Goal: Task Accomplishment & Management: Use online tool/utility

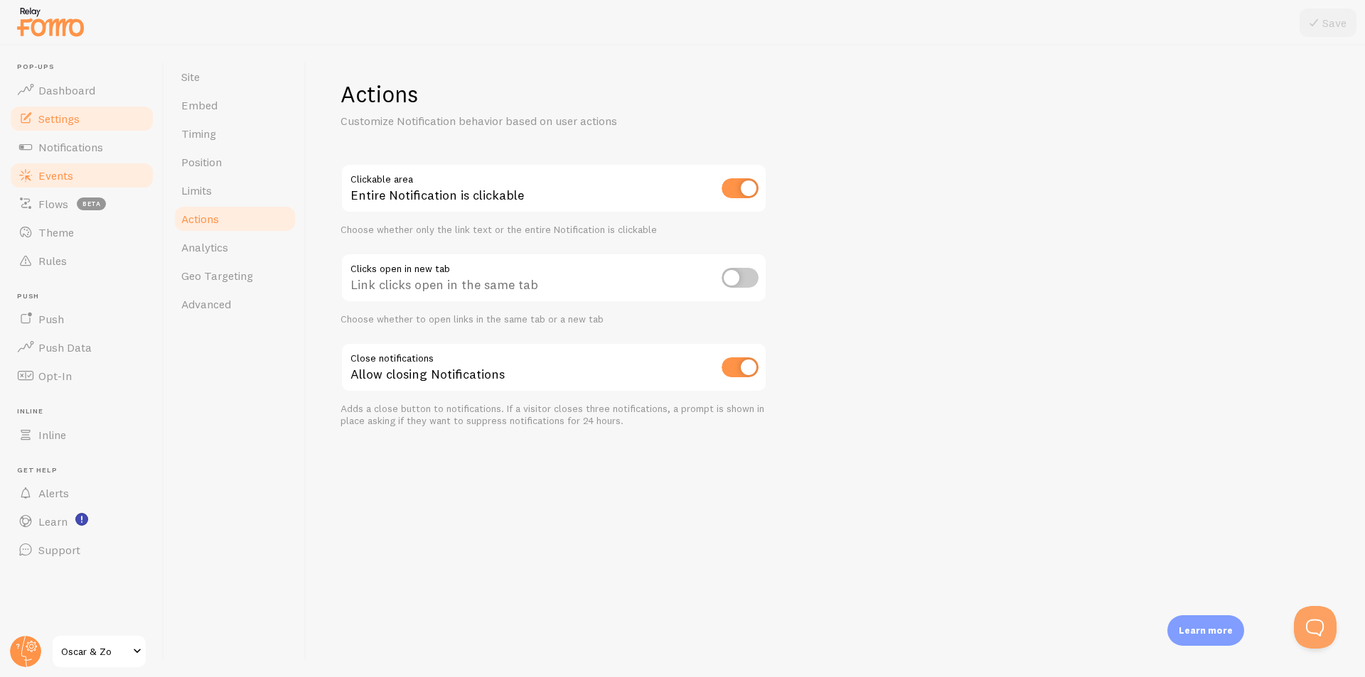
click at [55, 179] on span "Events" at bounding box center [55, 175] width 35 height 14
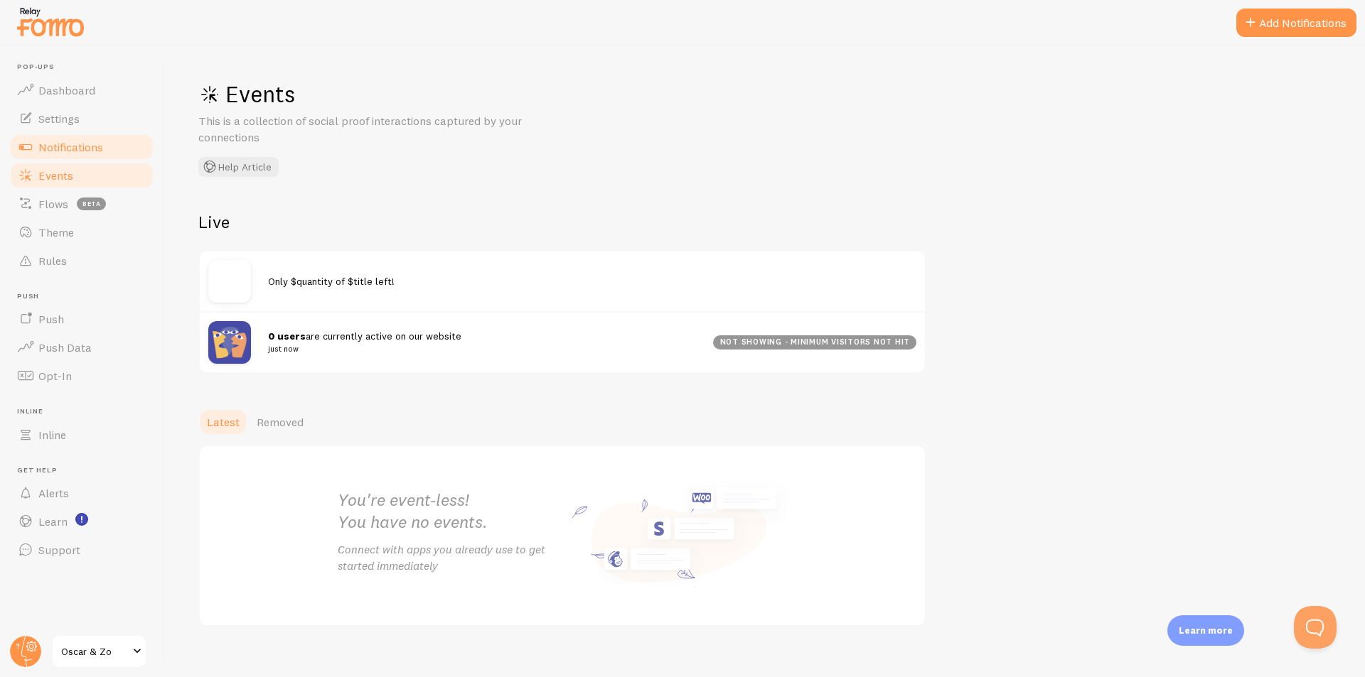
click at [99, 146] on span "Notifications" at bounding box center [70, 147] width 65 height 14
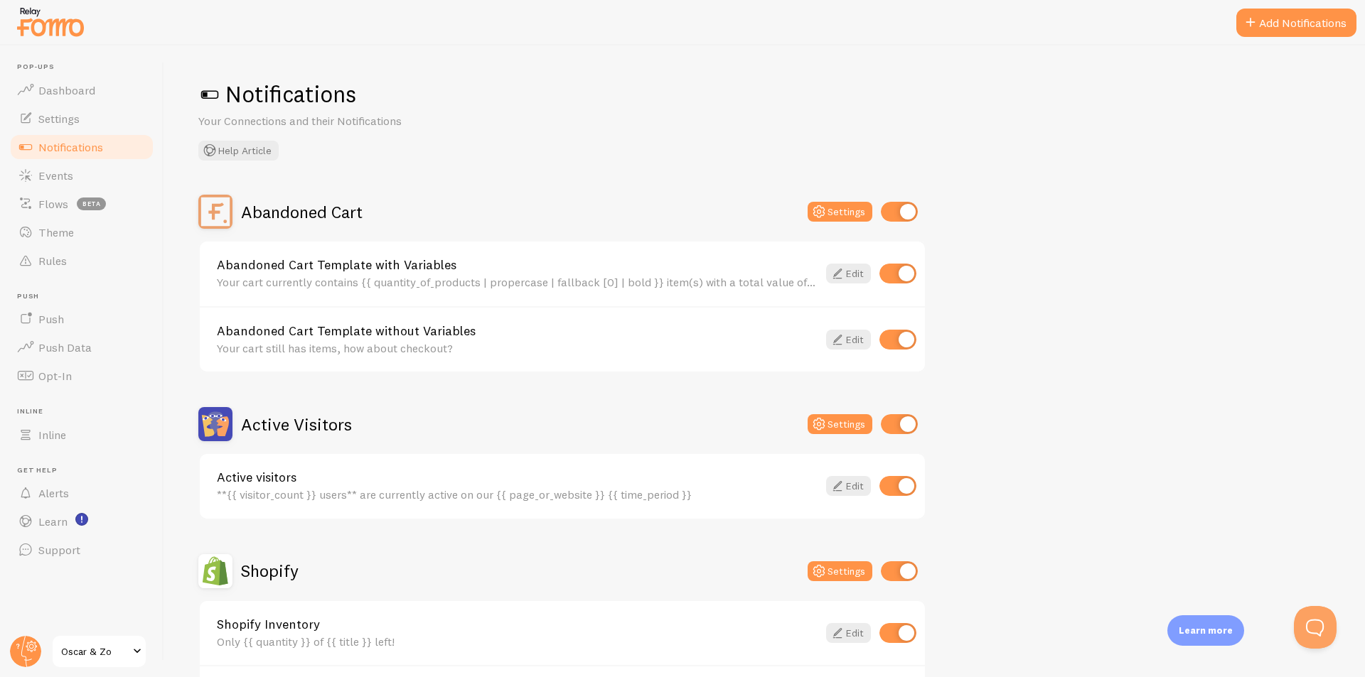
scroll to position [355, 0]
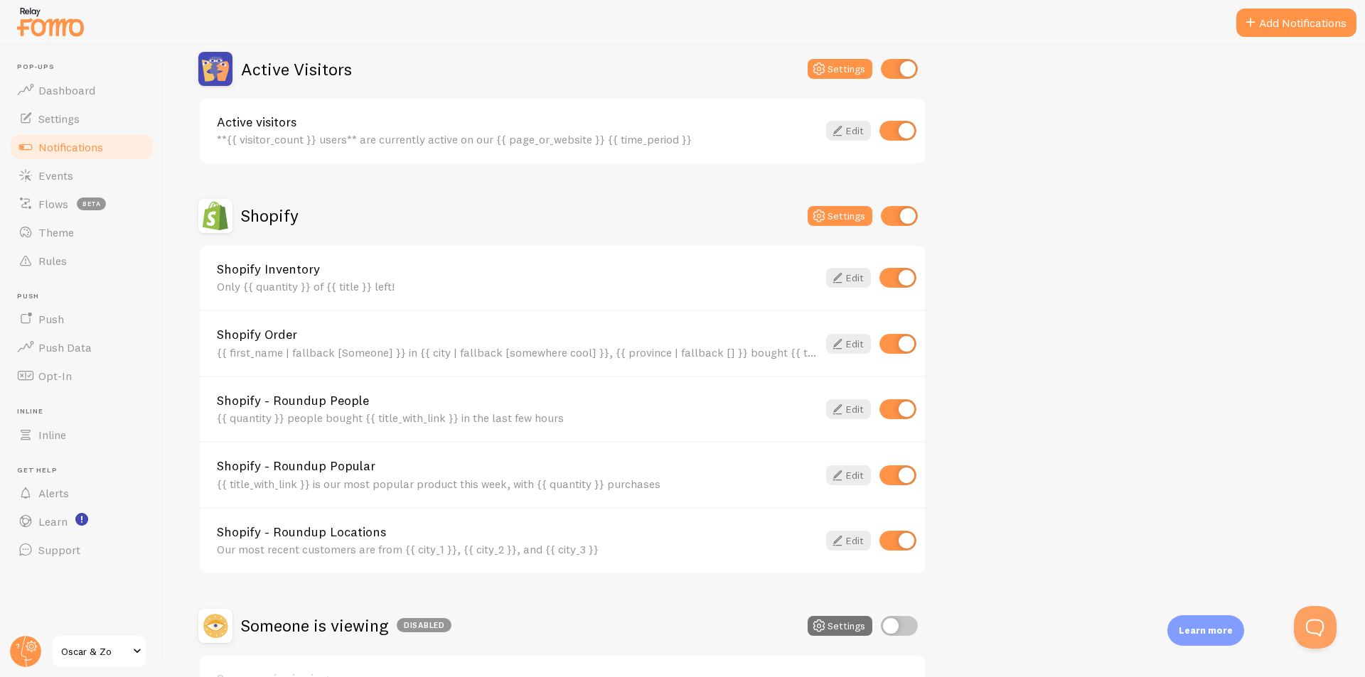
click at [295, 340] on link "Shopify Order" at bounding box center [517, 334] width 601 height 13
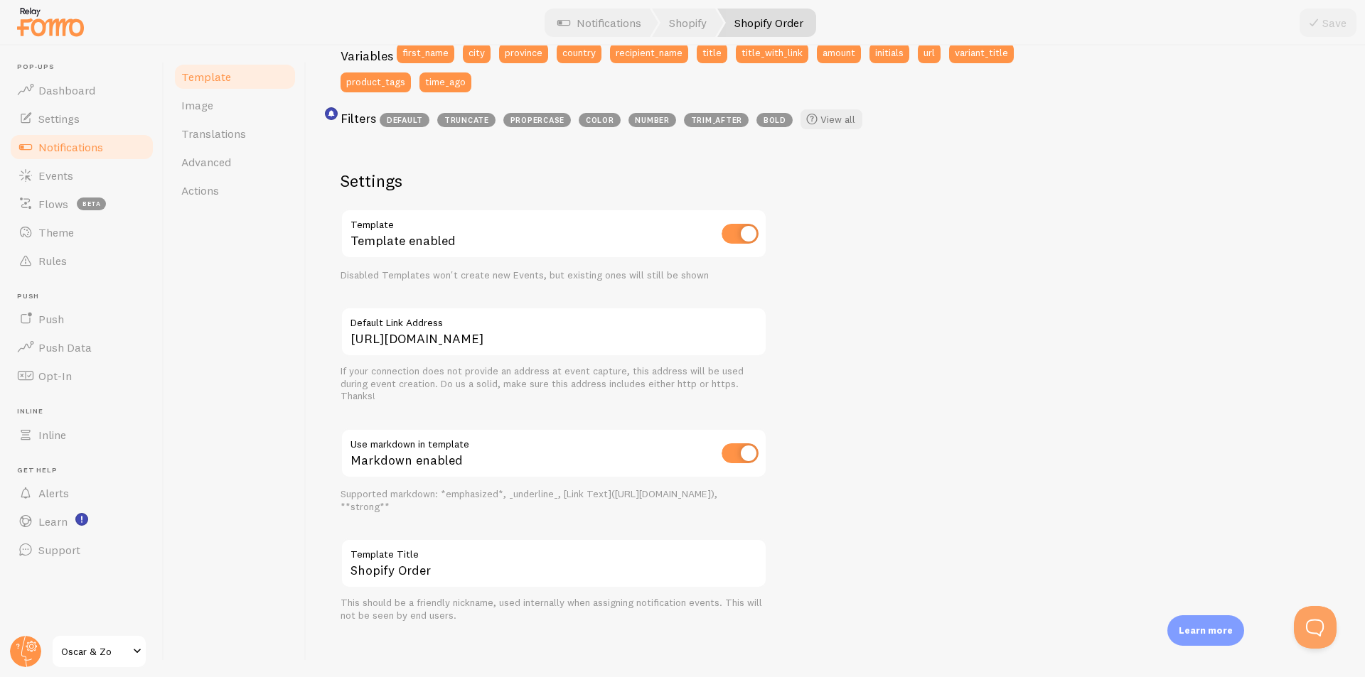
scroll to position [413, 0]
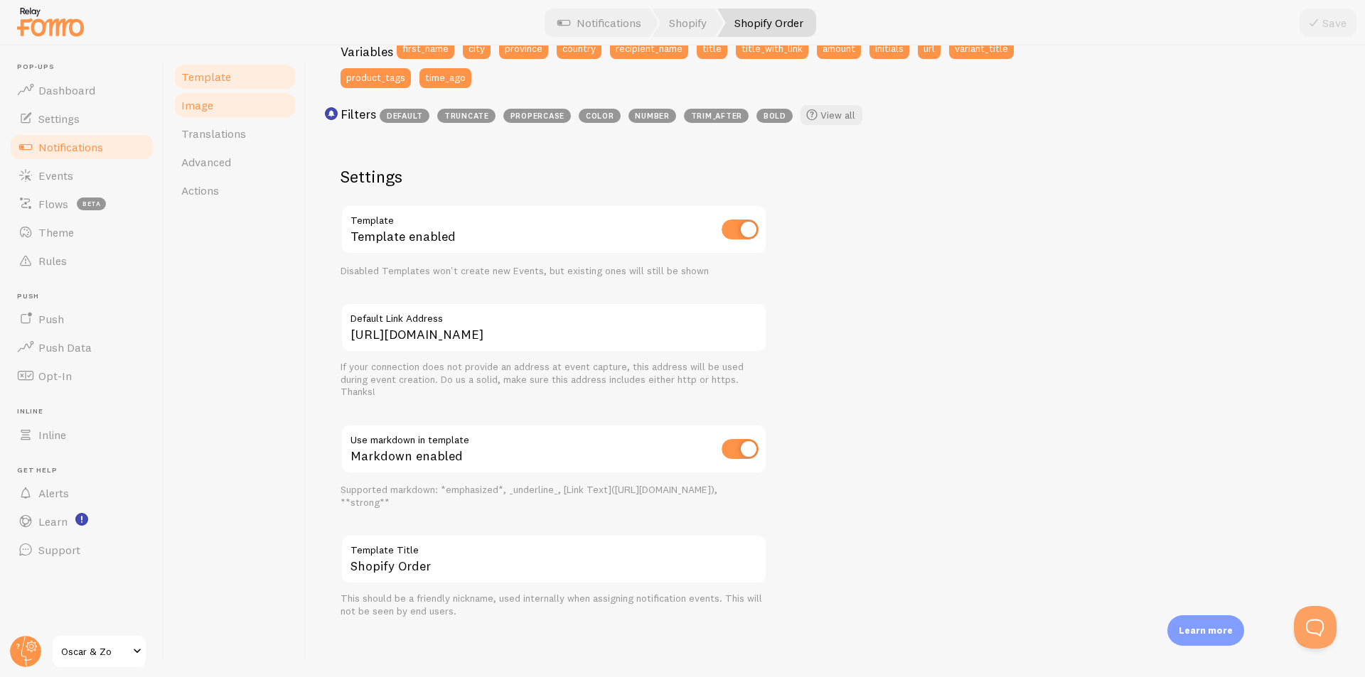
click at [217, 102] on link "Image" at bounding box center [235, 105] width 124 height 28
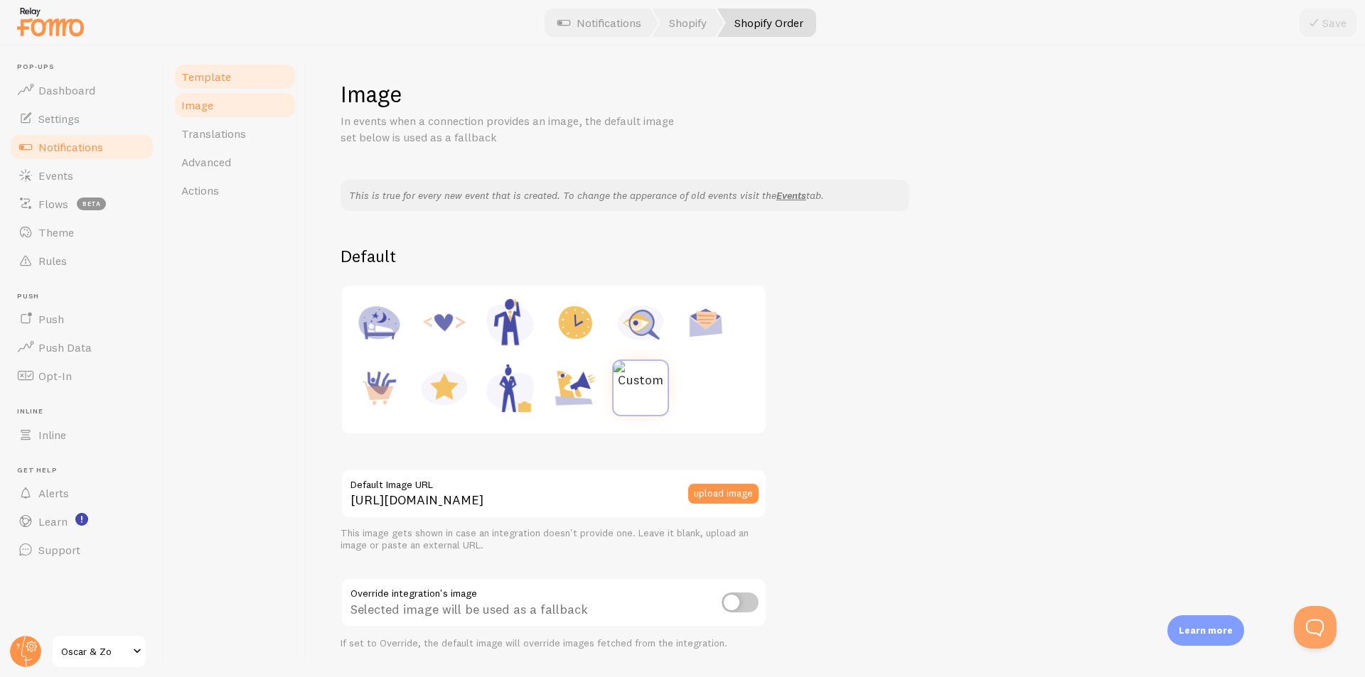
click at [233, 65] on link "Template" at bounding box center [235, 77] width 124 height 28
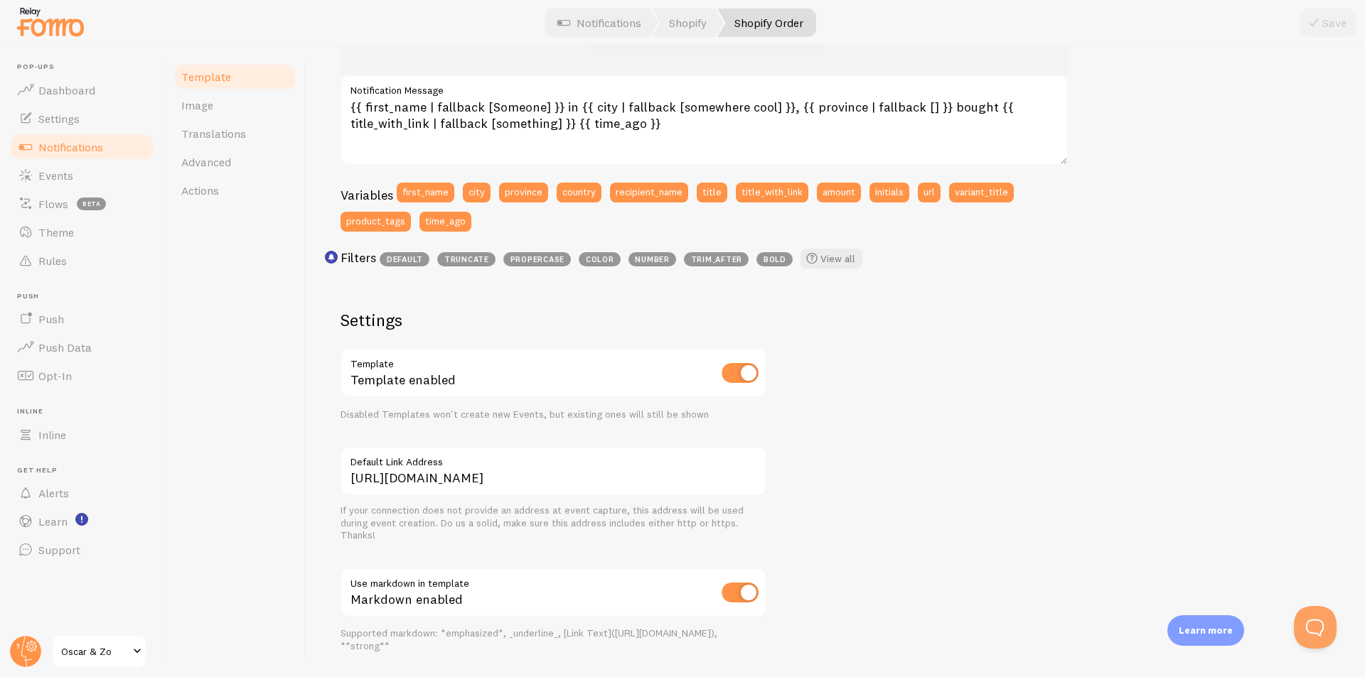
scroll to position [284, 0]
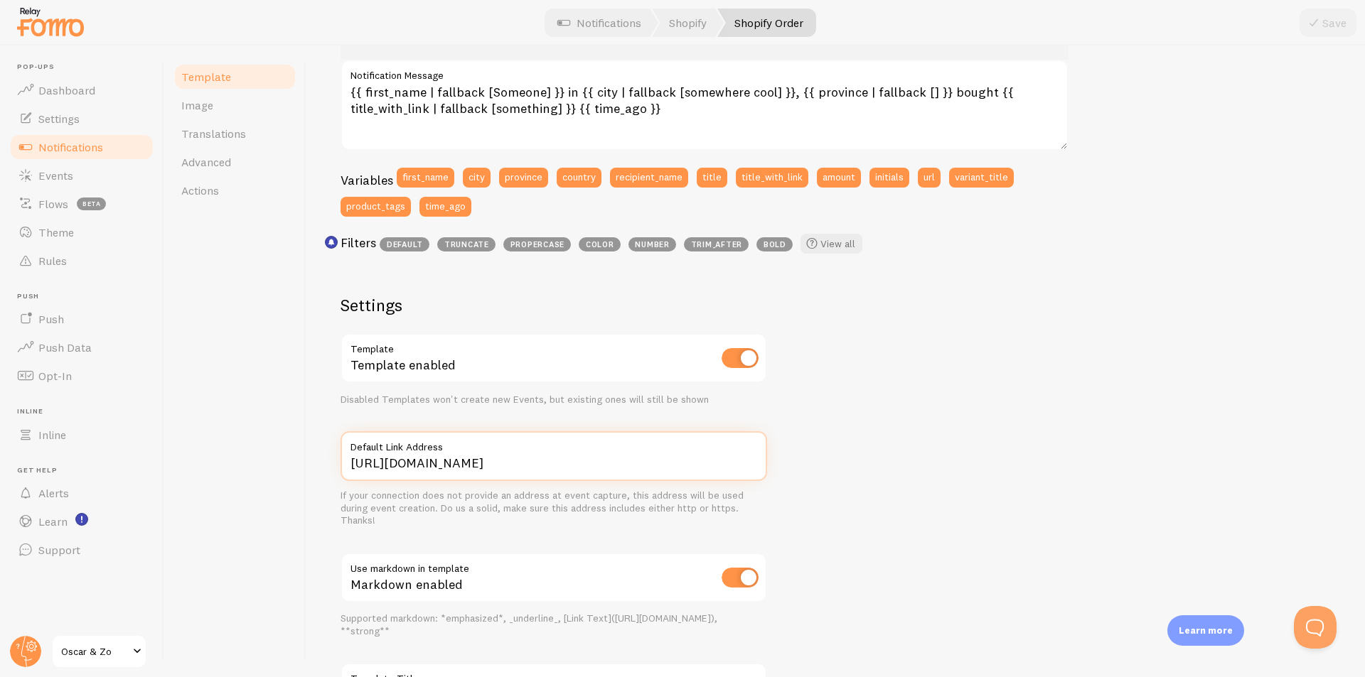
click at [637, 474] on input "[URL][DOMAIN_NAME]" at bounding box center [553, 456] width 426 height 50
drag, startPoint x: 639, startPoint y: 466, endPoint x: 325, endPoint y: 465, distance: 314.2
click at [325, 465] on div "Shopify Order Compose your message using variables and filters, enclosing varia…" at bounding box center [835, 361] width 1058 height 632
paste input "15733"
type input "[URL][DOMAIN_NAME]"
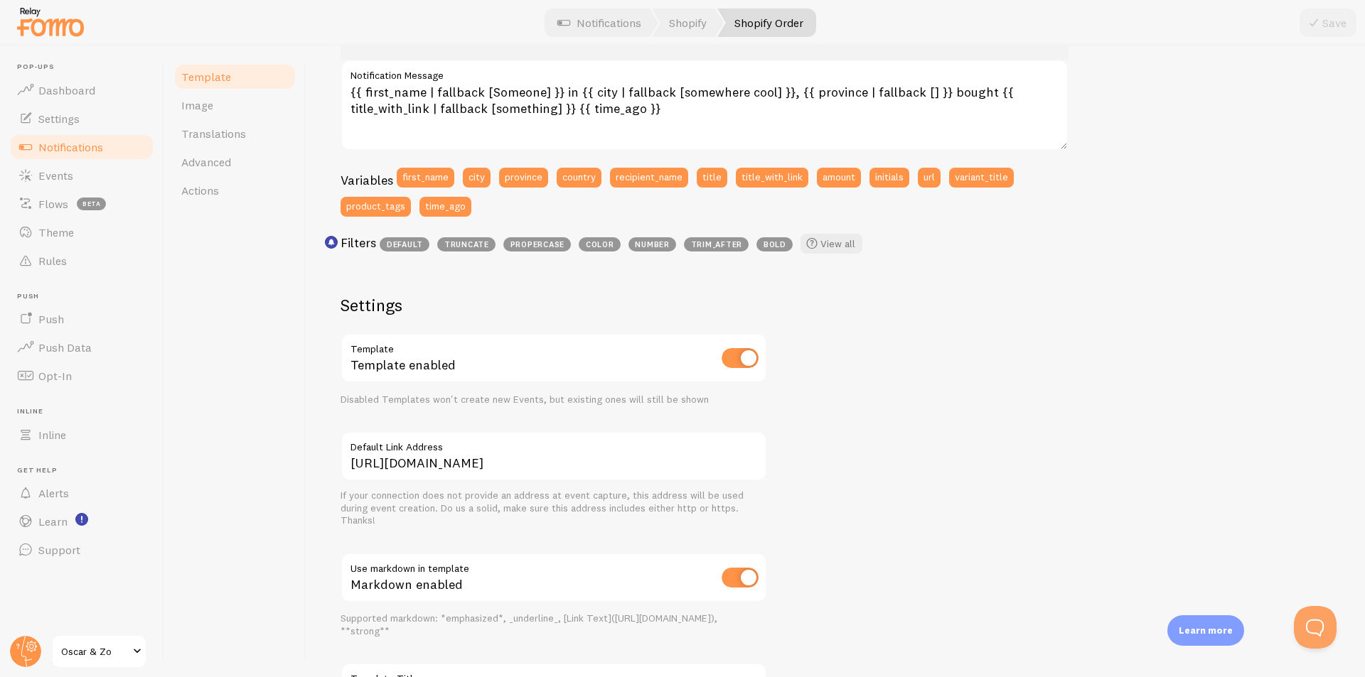
click at [1001, 527] on div "[PERSON_NAME] in [GEOGRAPHIC_DATA], [US_STATE] bought Golden Jeans about 4 minu…" at bounding box center [835, 341] width 990 height 812
click at [216, 112] on link "Image" at bounding box center [235, 105] width 124 height 28
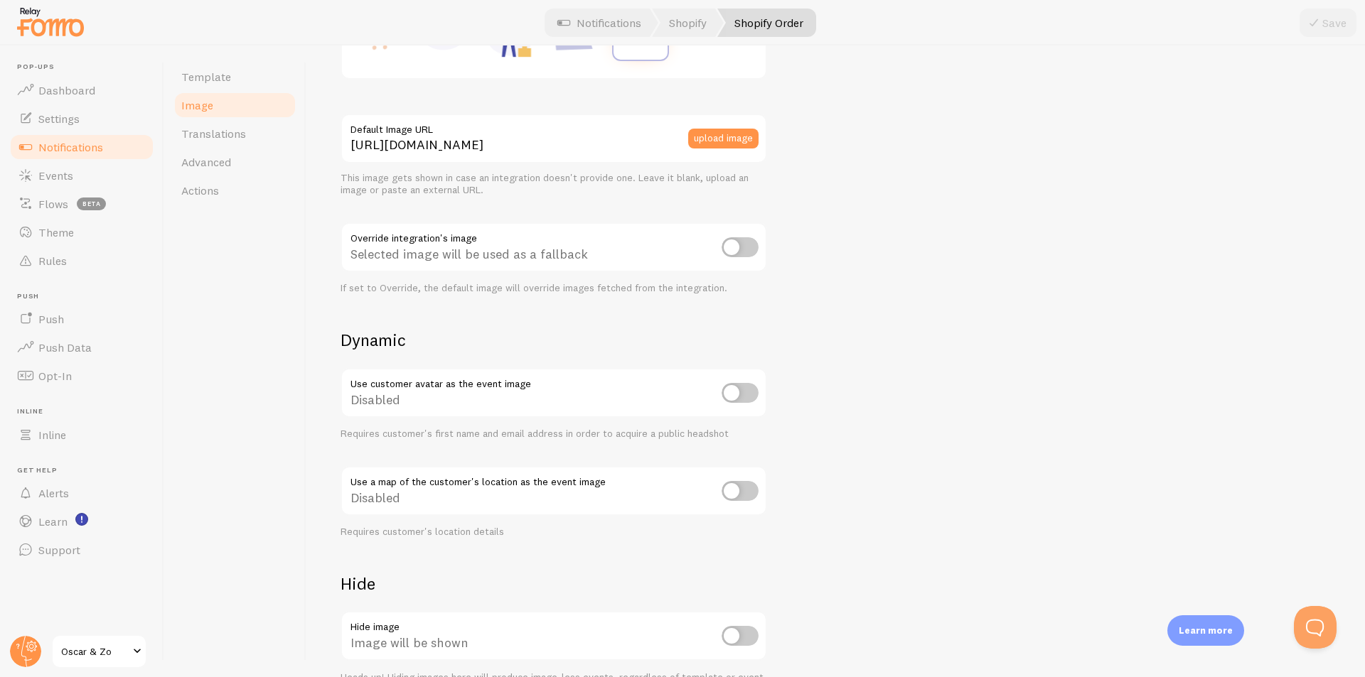
scroll to position [426, 0]
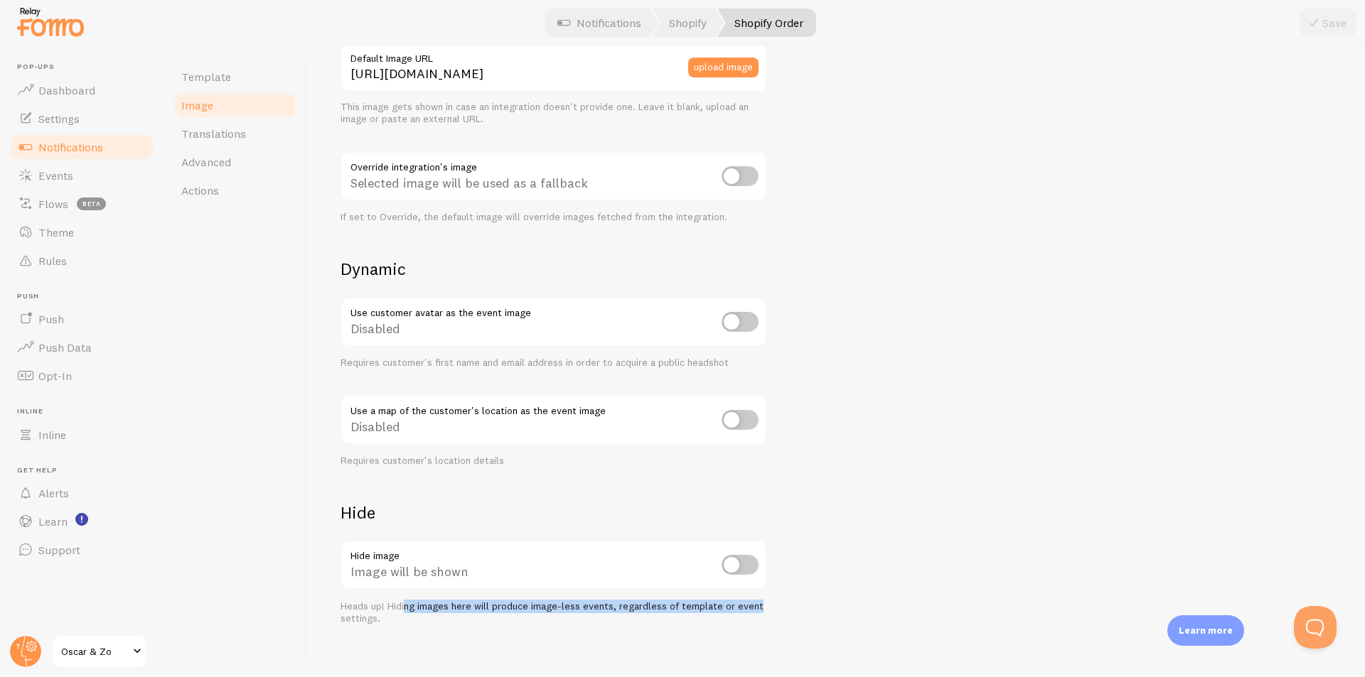
drag, startPoint x: 405, startPoint y: 608, endPoint x: 753, endPoint y: 610, distance: 347.6
click at [753, 610] on div "Heads up! Hiding images here will produce image-less events, regardless of temp…" at bounding box center [553, 613] width 426 height 25
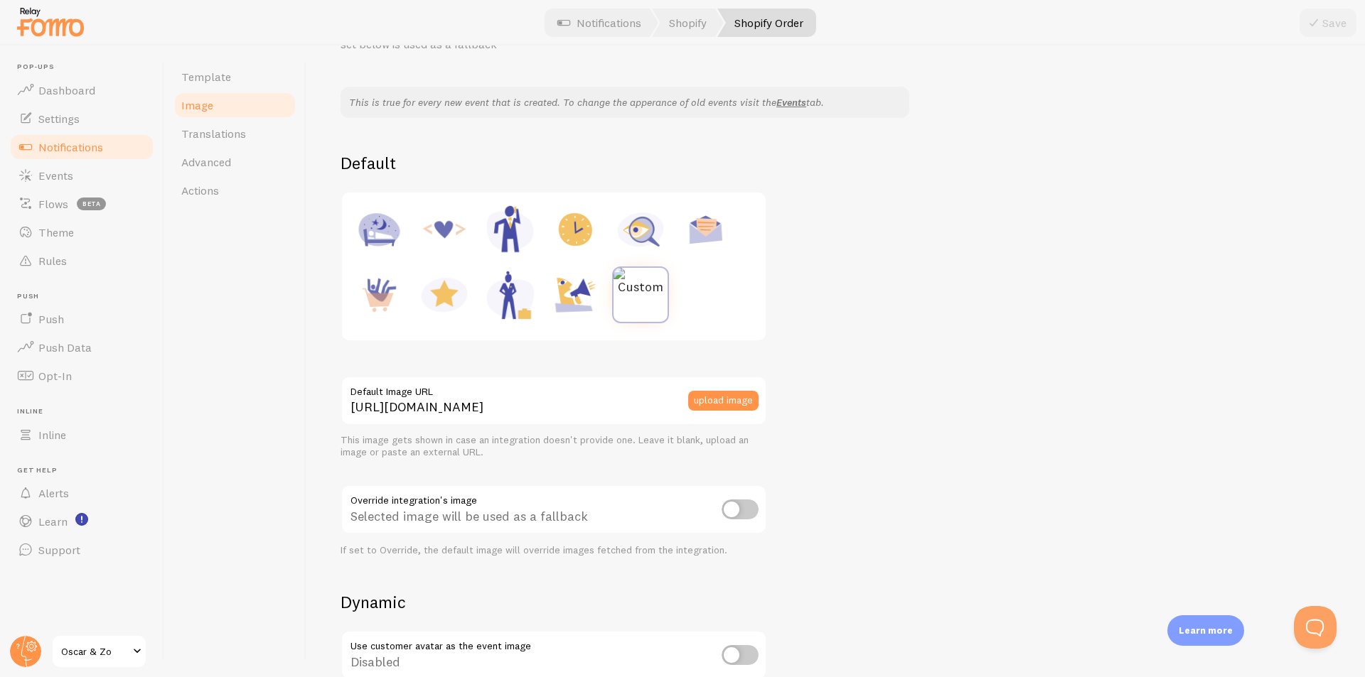
scroll to position [71, 0]
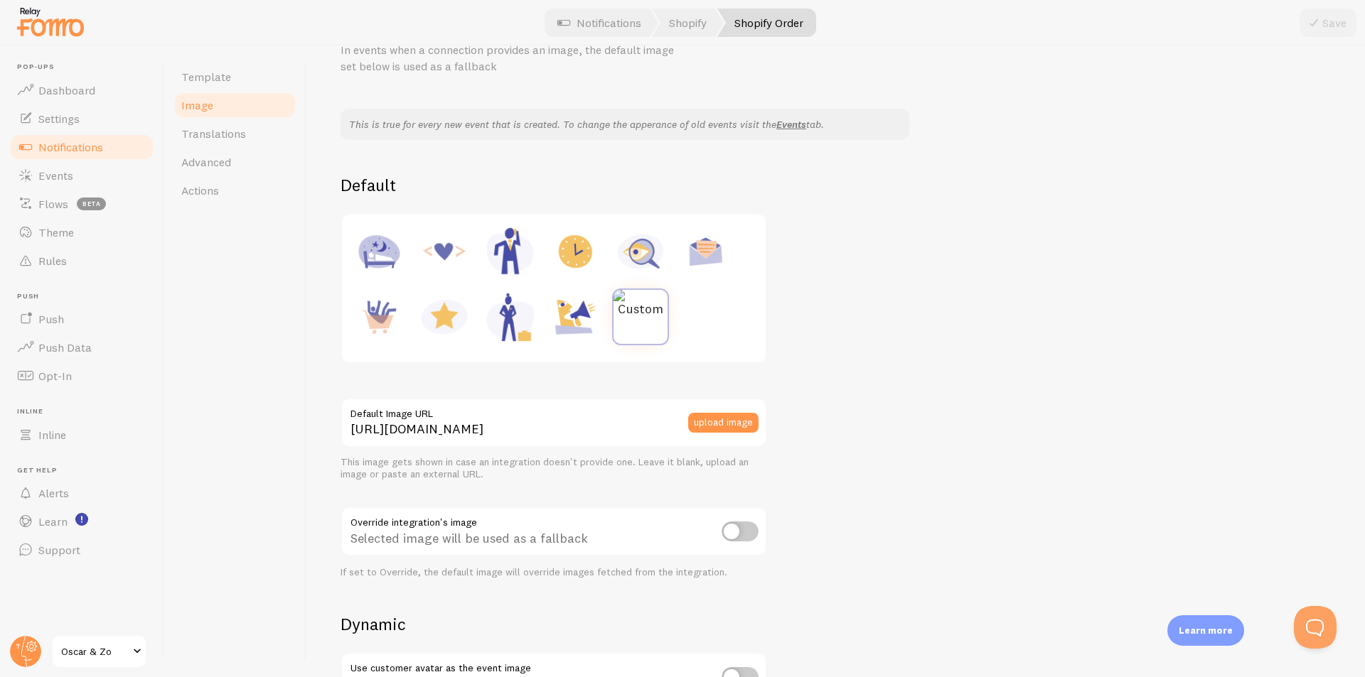
click at [660, 319] on div at bounding box center [640, 317] width 57 height 57
click at [644, 303] on img at bounding box center [640, 304] width 54 height 28
click at [888, 369] on div "This is true for every new event that is created. To change the apperance of ol…" at bounding box center [835, 545] width 990 height 872
click at [242, 134] on span "Translations" at bounding box center [213, 134] width 65 height 14
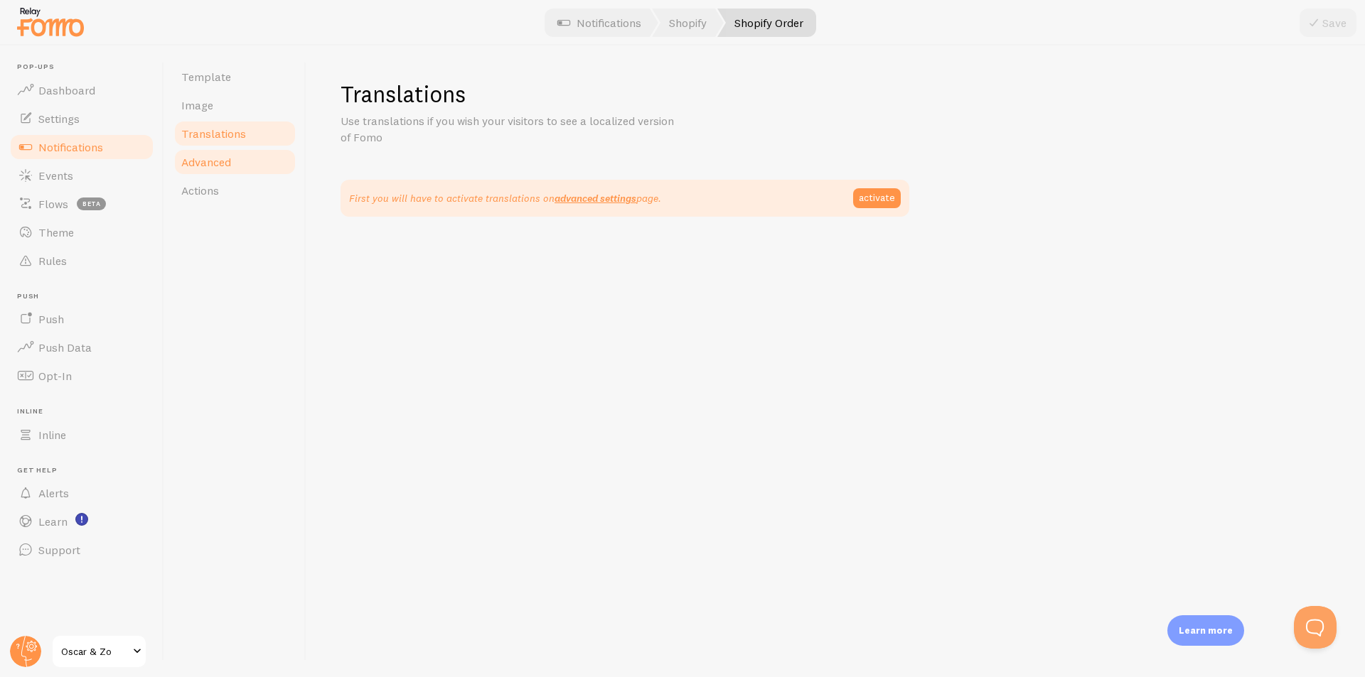
click at [225, 167] on span "Advanced" at bounding box center [206, 162] width 50 height 14
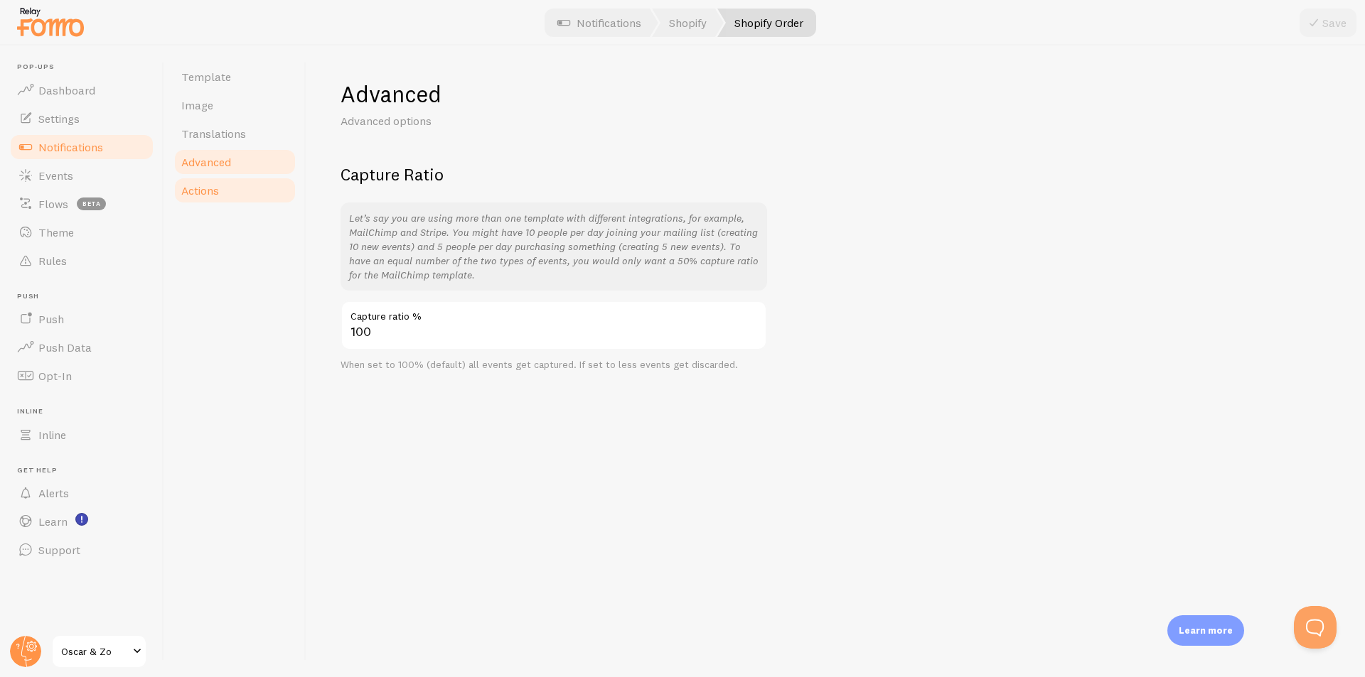
click at [213, 198] on link "Actions" at bounding box center [235, 190] width 124 height 28
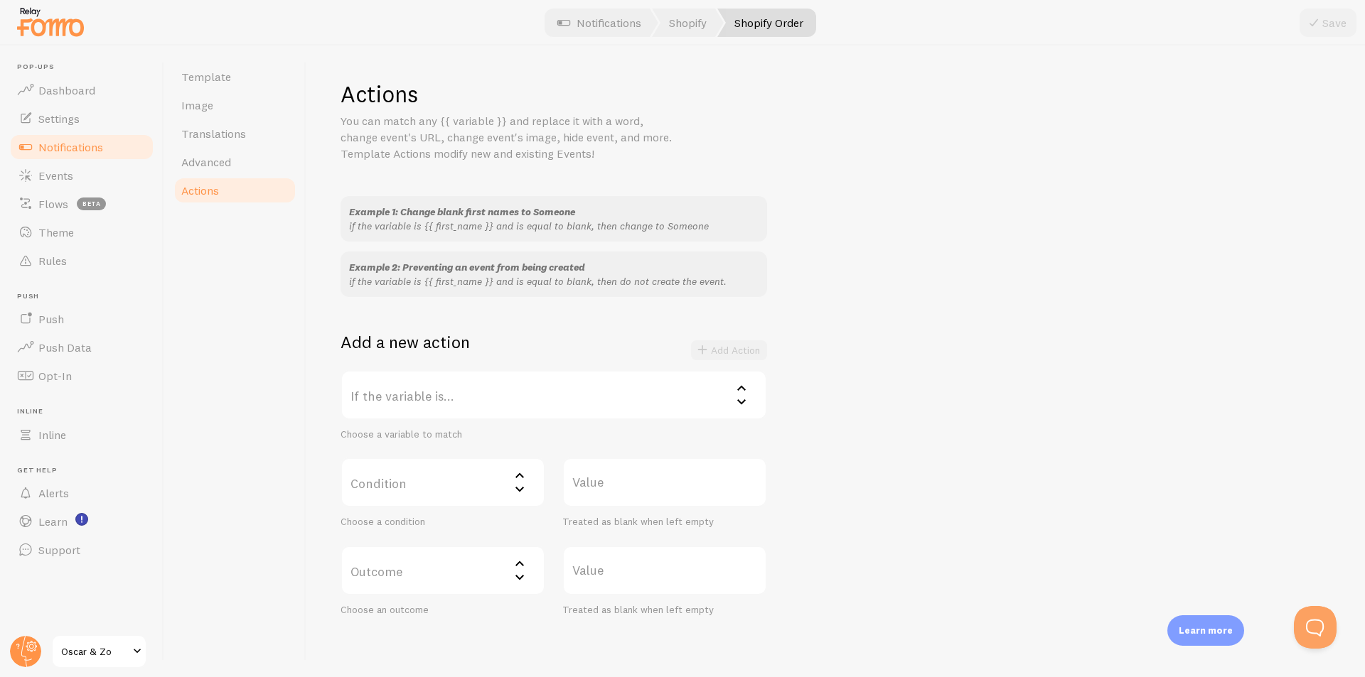
scroll to position [62, 0]
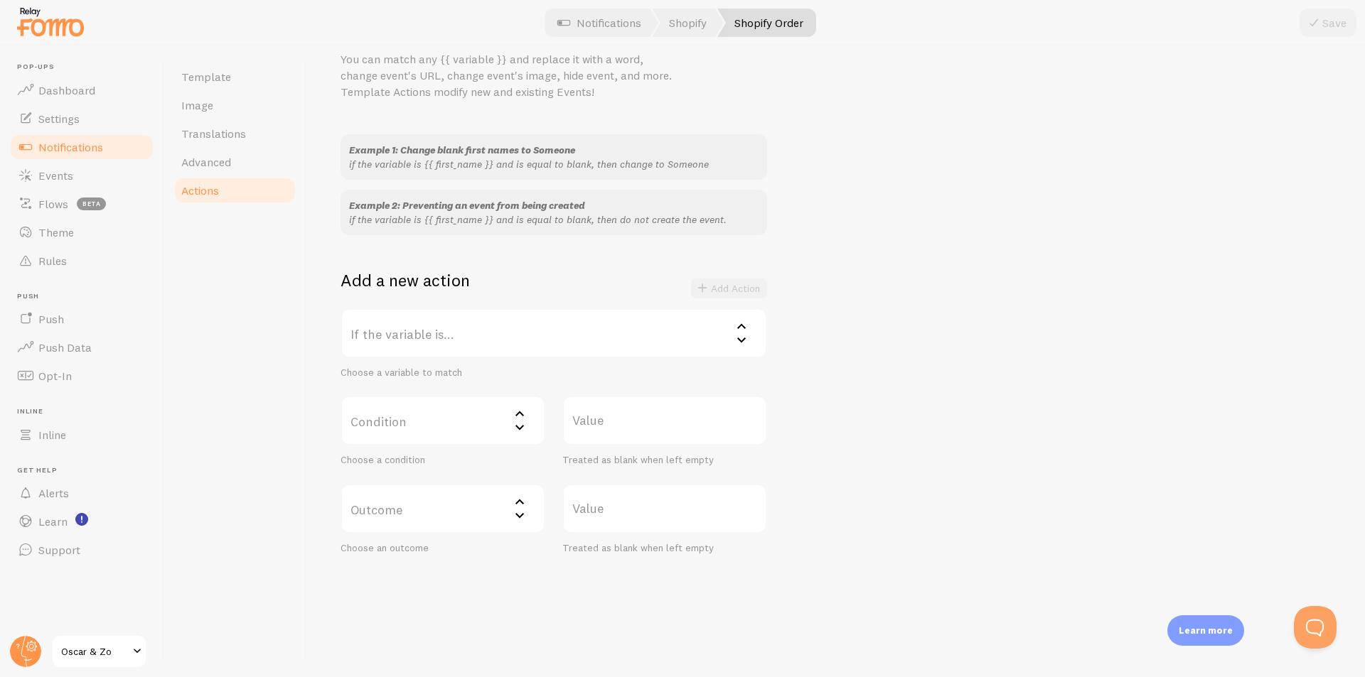
click at [643, 340] on label "If the variable is..." at bounding box center [553, 333] width 426 height 50
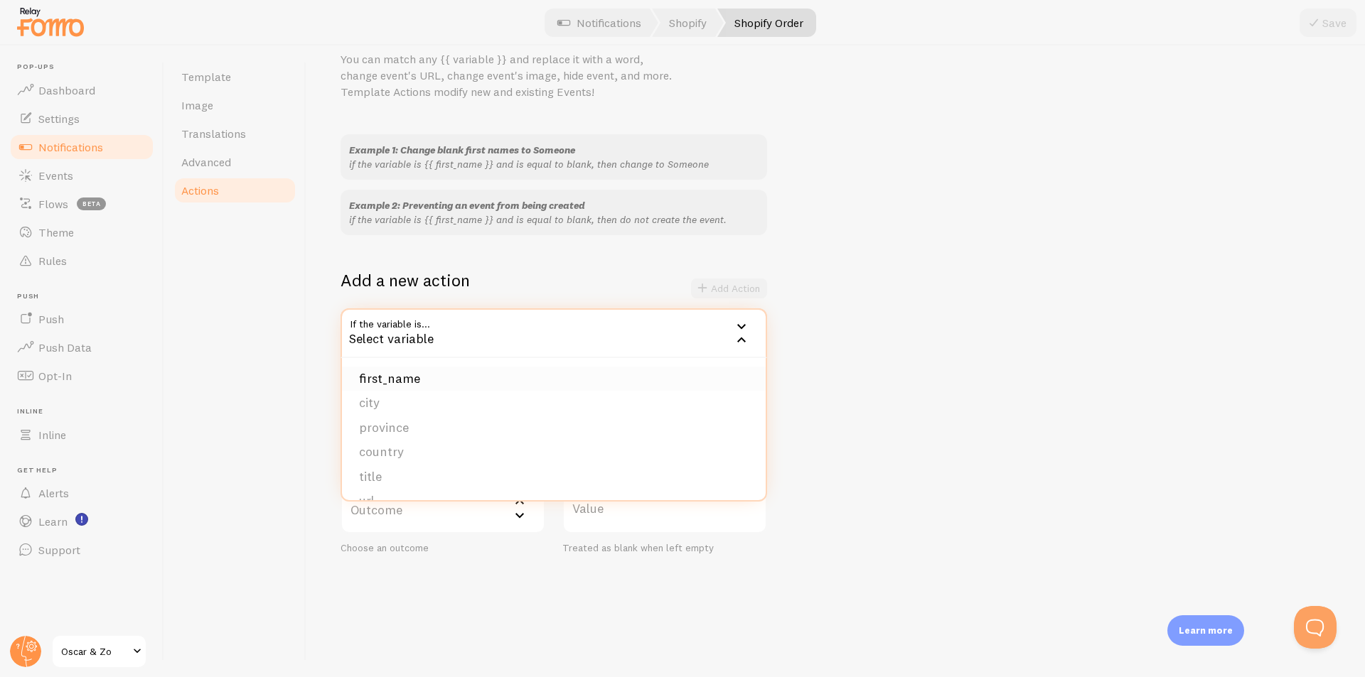
click at [411, 379] on li "first_name" at bounding box center [554, 379] width 424 height 25
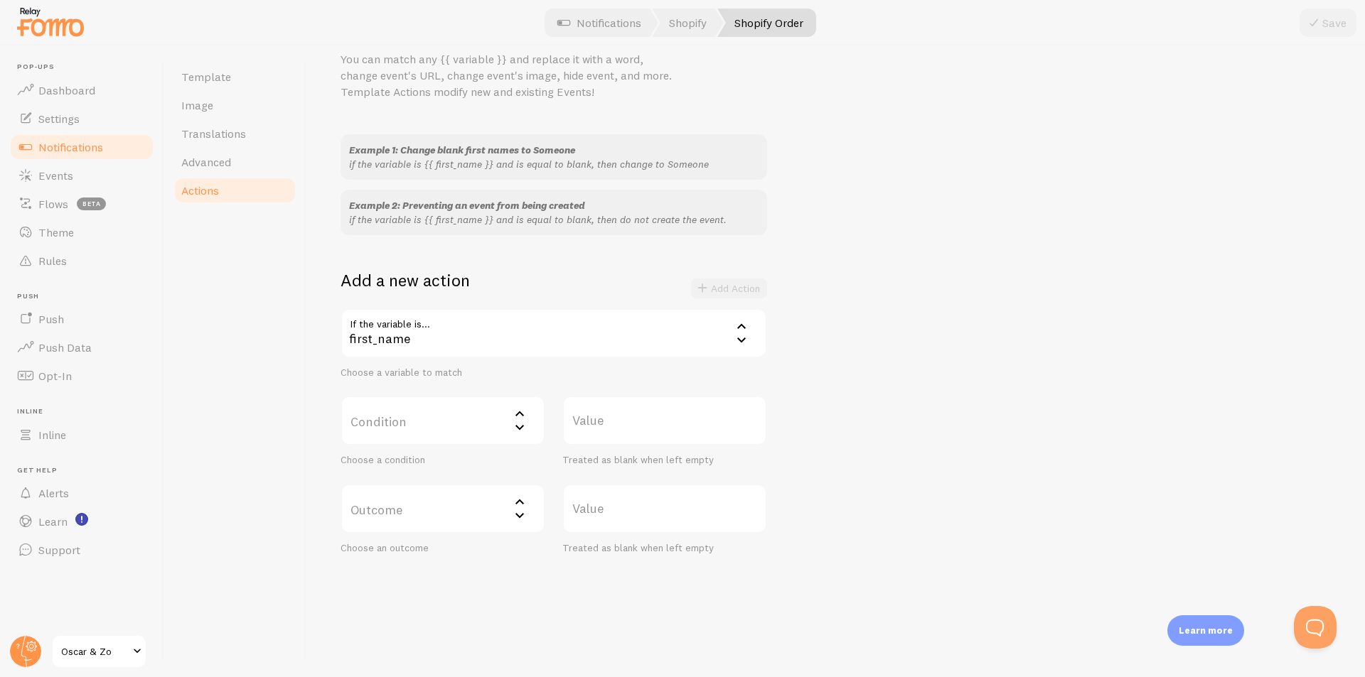
click at [463, 422] on label "Condition" at bounding box center [442, 421] width 205 height 50
click at [453, 469] on li "equals" at bounding box center [443, 466] width 202 height 25
click at [407, 508] on label "Outcome" at bounding box center [442, 509] width 205 height 50
click at [438, 581] on li "change to" at bounding box center [443, 579] width 202 height 25
click at [636, 512] on label "Value" at bounding box center [664, 509] width 205 height 50
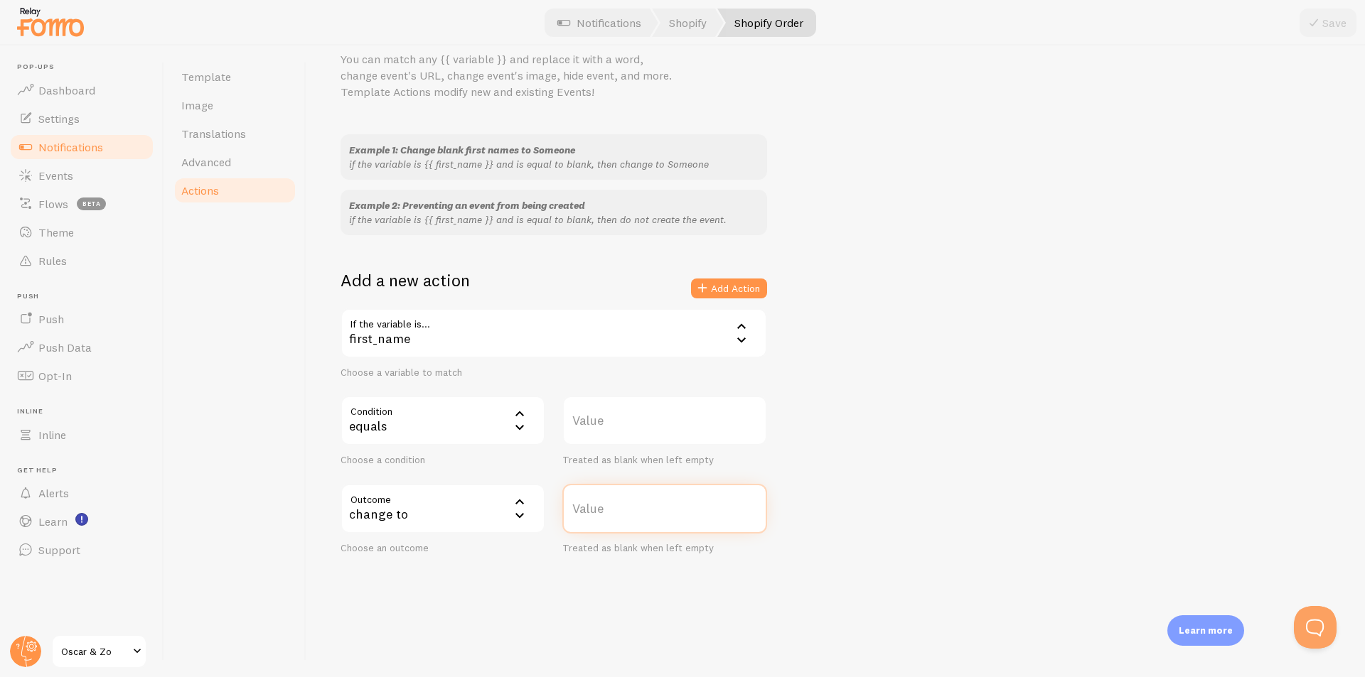
click at [636, 512] on input "Value" at bounding box center [664, 509] width 205 height 50
type input "Someone"
click at [970, 507] on div "Example 1: Change blank first names to Someone if the variable is {{ first_name…" at bounding box center [835, 344] width 990 height 420
click at [726, 282] on button "Add Action" at bounding box center [729, 289] width 76 height 20
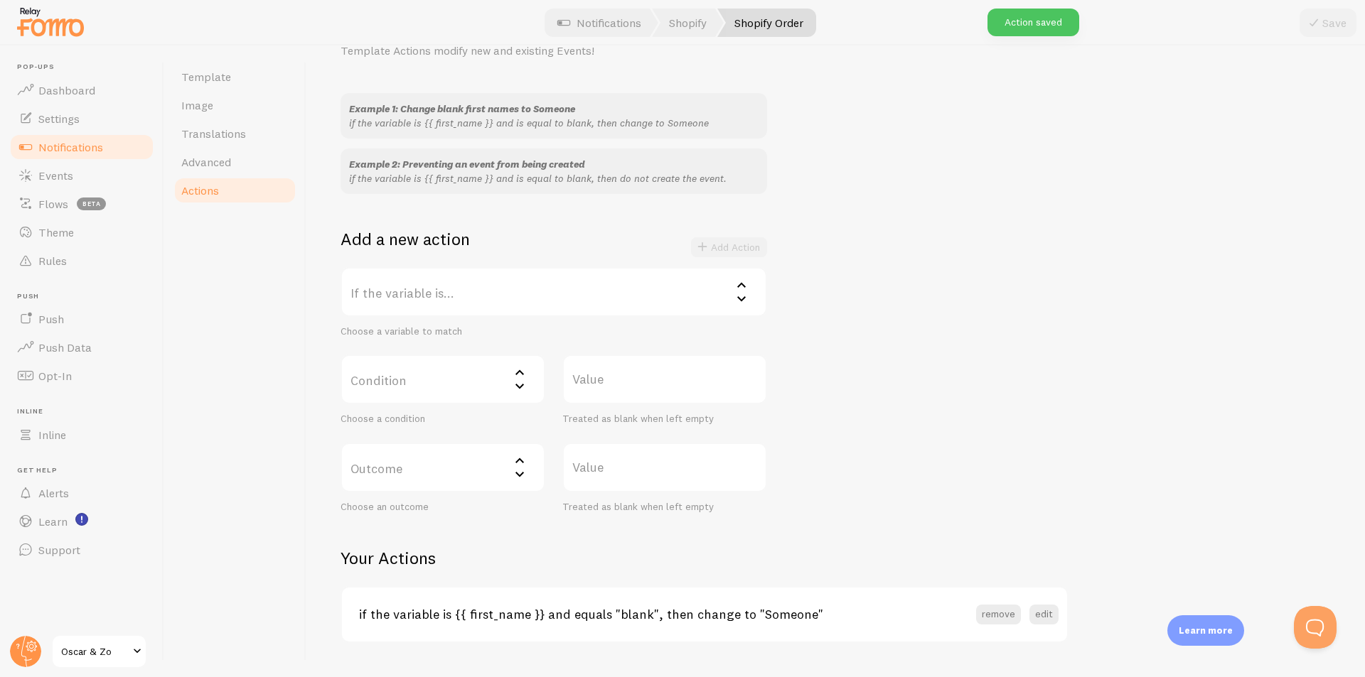
scroll to position [137, 0]
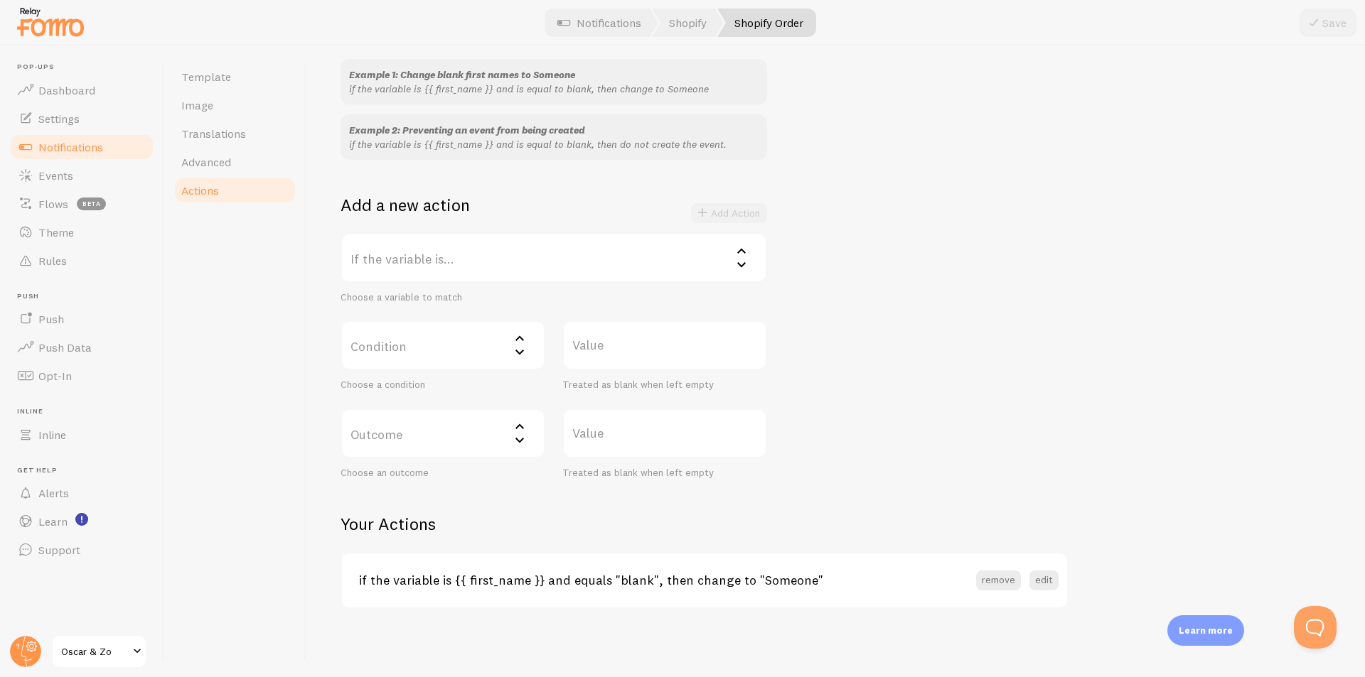
click at [685, 263] on label "If the variable is..." at bounding box center [553, 258] width 426 height 50
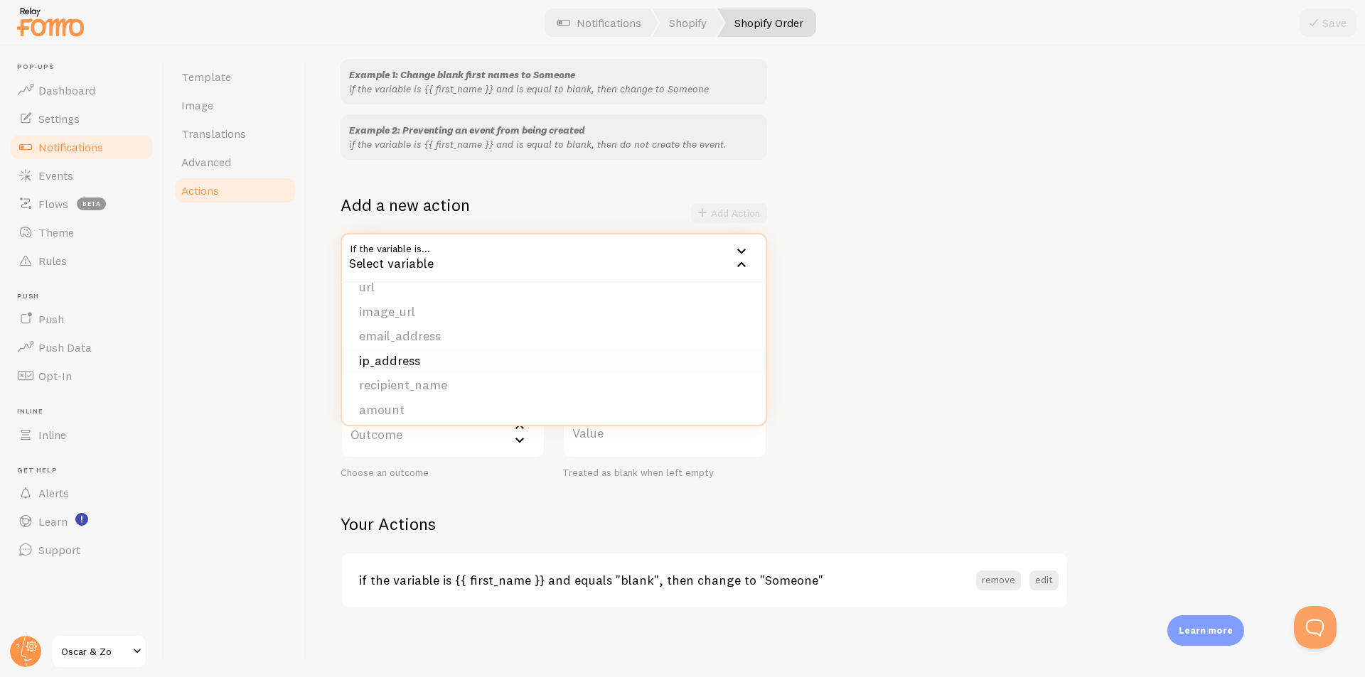
scroll to position [0, 0]
drag, startPoint x: 1304, startPoint y: 171, endPoint x: 1299, endPoint y: 144, distance: 27.6
click at [1303, 164] on div "Example 1: Change blank first names to Someone if the variable is {{ first_name…" at bounding box center [835, 269] width 990 height 420
